Goal: Navigation & Orientation: Find specific page/section

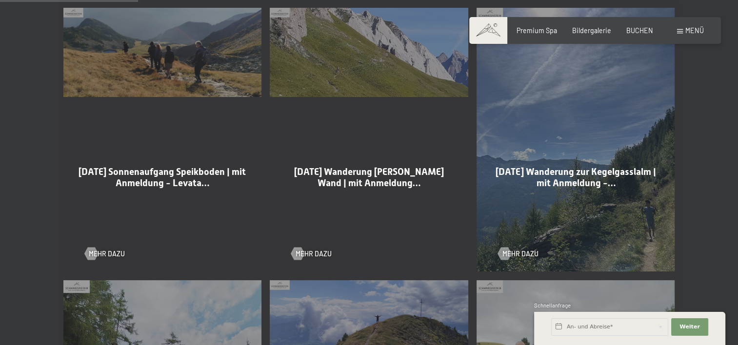
scroll to position [585, 0]
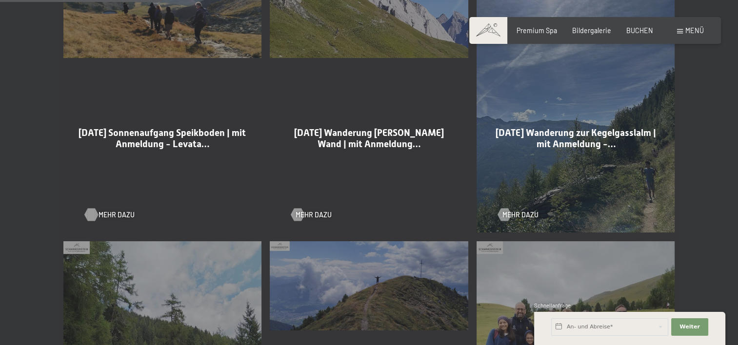
click at [113, 216] on span "Mehr dazu" at bounding box center [117, 215] width 36 height 10
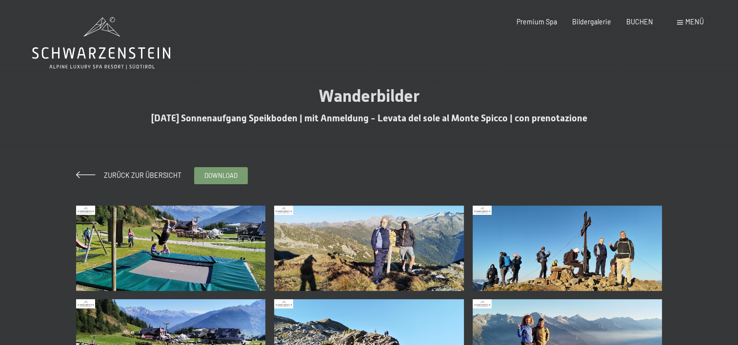
click at [690, 22] on span "Menü" at bounding box center [694, 22] width 19 height 8
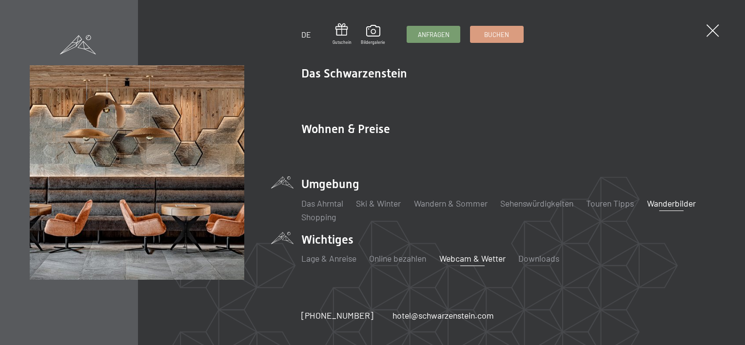
click at [471, 257] on link "Webcam & Wetter" at bounding box center [473, 258] width 66 height 11
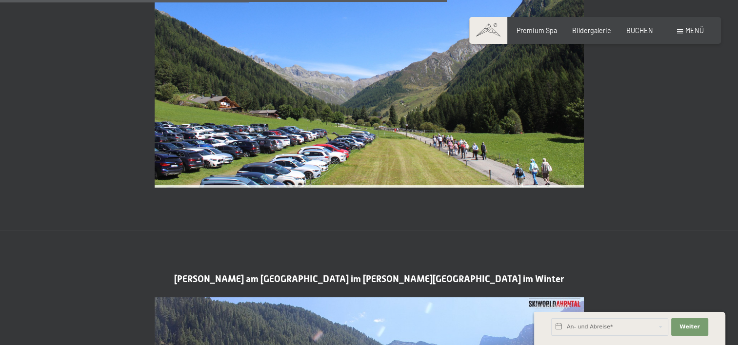
scroll to position [1854, 0]
